Goal: Check status: Check status

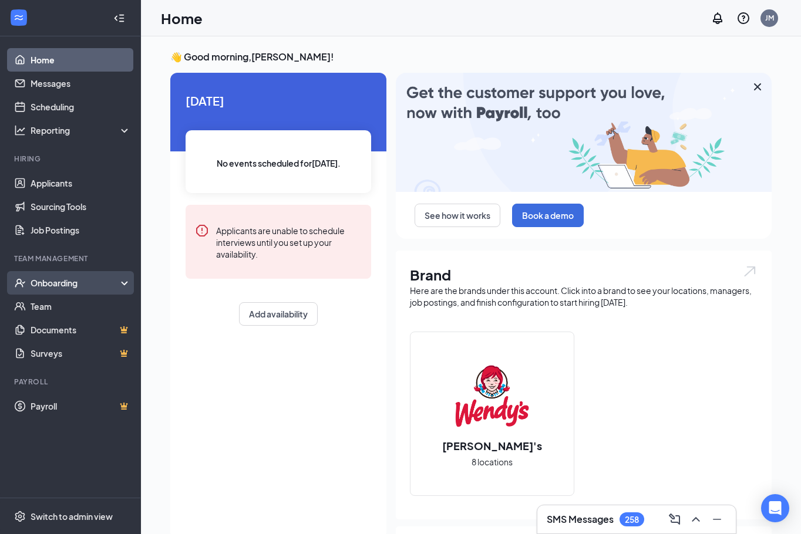
click at [55, 285] on div "Onboarding" at bounding box center [76, 283] width 90 height 12
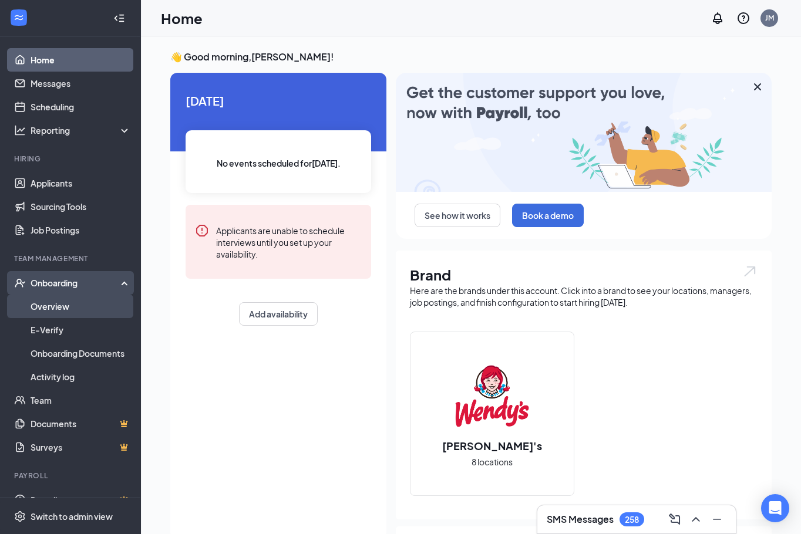
click at [69, 311] on link "Overview" at bounding box center [81, 306] width 100 height 23
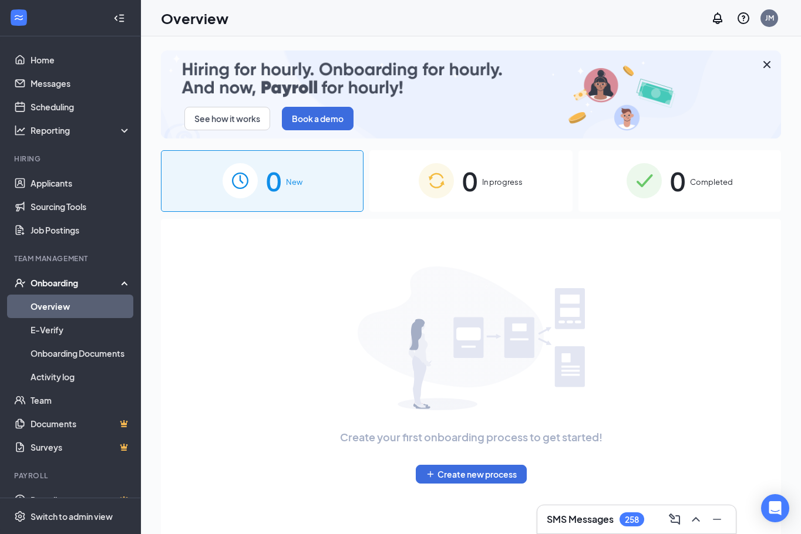
click at [667, 173] on div "0 Completed" at bounding box center [679, 181] width 203 height 62
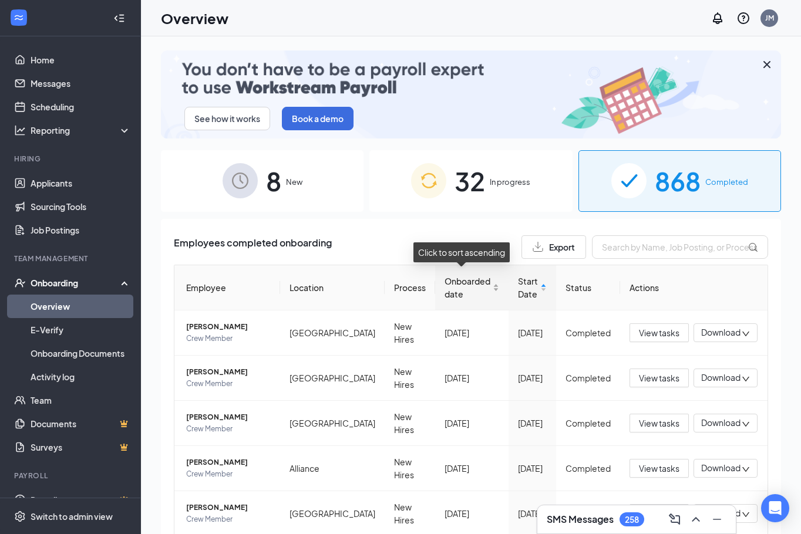
click at [485, 289] on div "Onboarded date" at bounding box center [471, 288] width 55 height 26
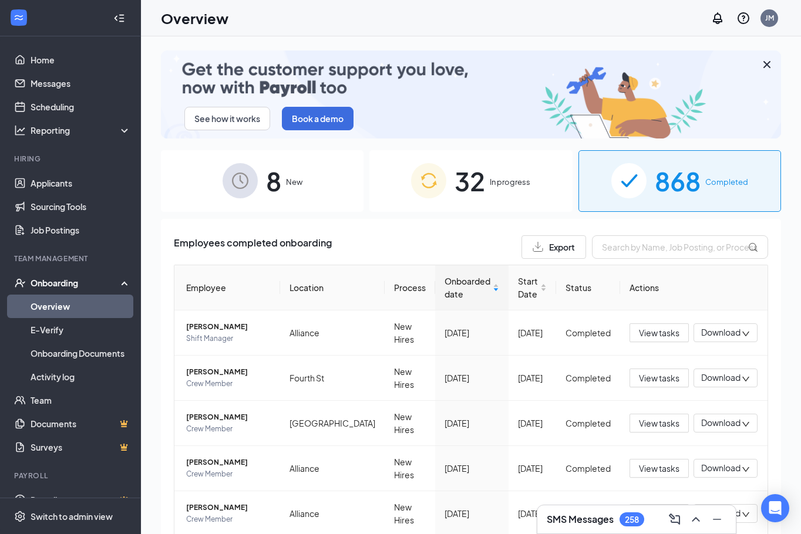
click at [525, 174] on div "32 In progress" at bounding box center [470, 181] width 203 height 62
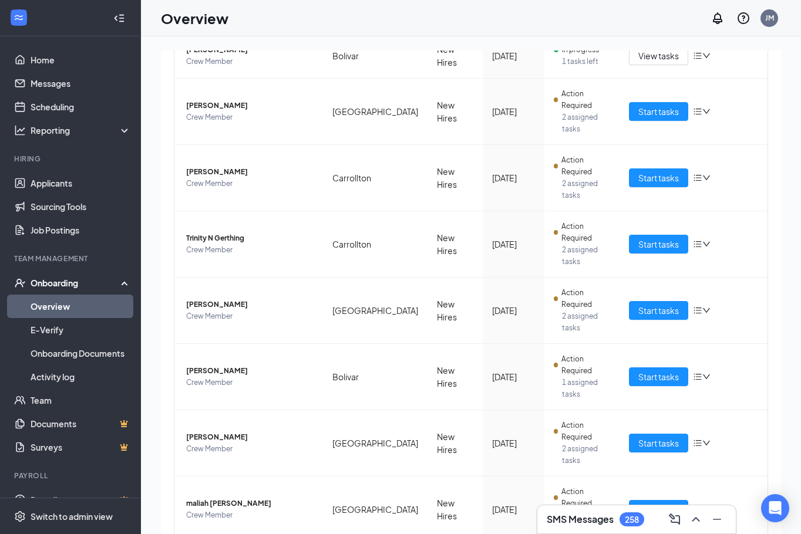
scroll to position [352, 0]
